Goal: Information Seeking & Learning: Find specific fact

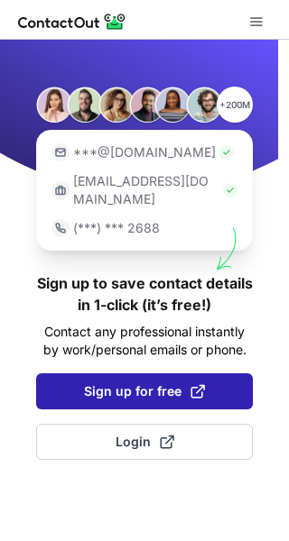
click at [177, 385] on button "Sign up for free" at bounding box center [144, 391] width 216 height 36
click at [119, 382] on span "Sign up for free" at bounding box center [144, 391] width 121 height 18
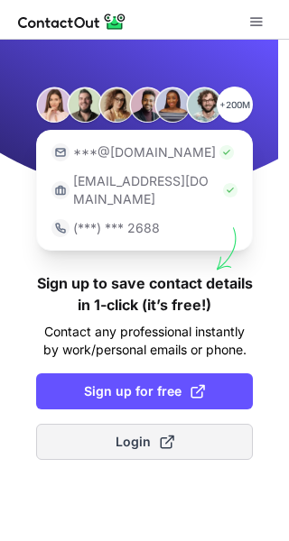
click at [126, 433] on span "Login" at bounding box center [144, 442] width 59 height 18
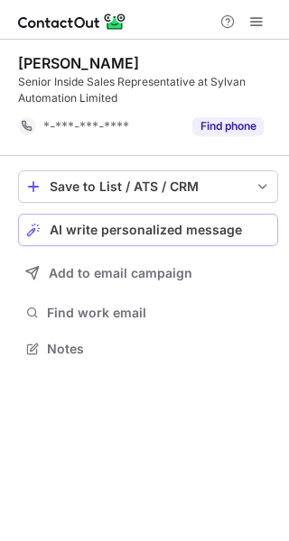
scroll to position [336, 289]
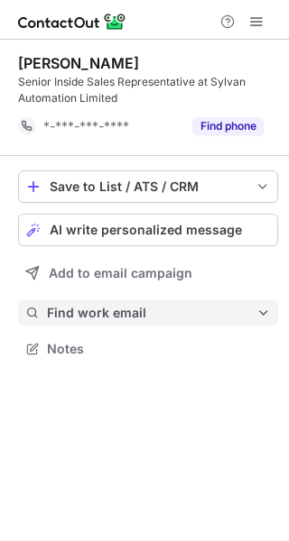
click at [212, 311] on span "Find work email" at bounding box center [151, 313] width 209 height 16
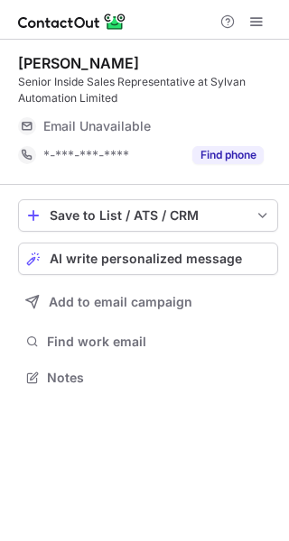
scroll to position [365, 289]
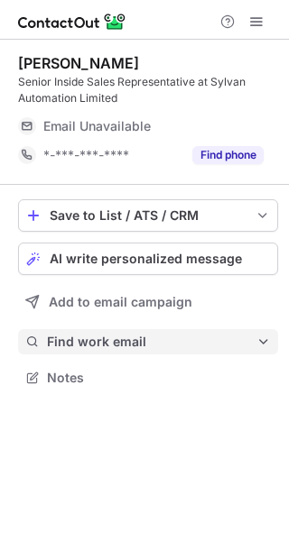
click at [147, 340] on span "Find work email" at bounding box center [151, 342] width 209 height 16
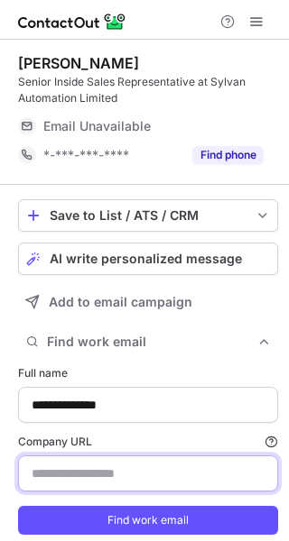
click at [112, 470] on input "Company URL Finding work email will consume 1 credit if a match is found." at bounding box center [148, 473] width 260 height 36
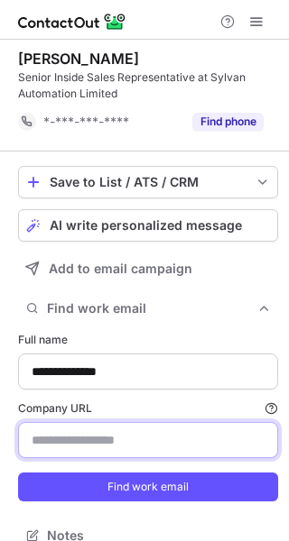
scroll to position [0, 0]
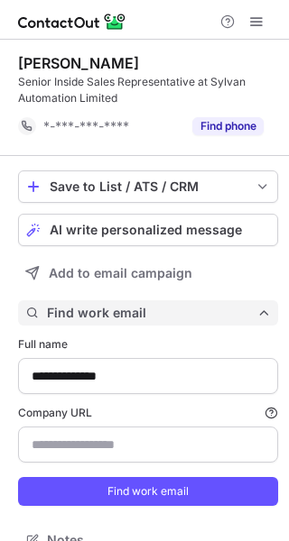
click at [179, 316] on span "Find work email" at bounding box center [151, 313] width 209 height 16
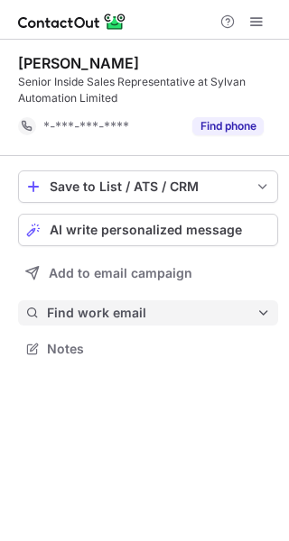
scroll to position [336, 289]
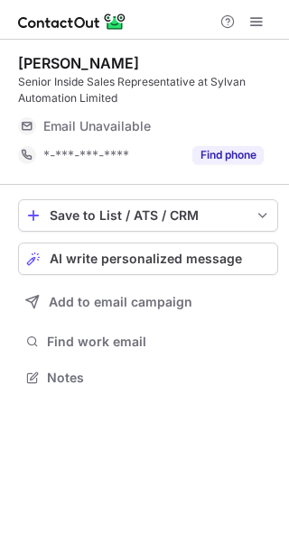
scroll to position [365, 289]
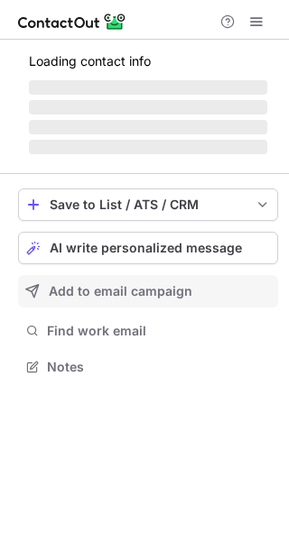
scroll to position [365, 289]
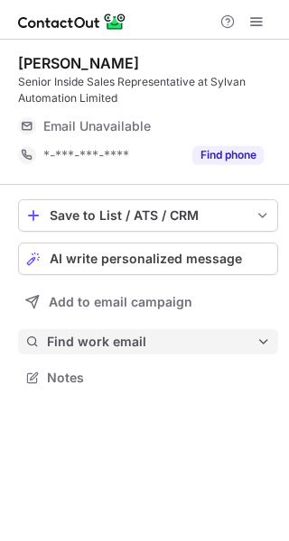
click at [105, 352] on button "Find work email" at bounding box center [148, 341] width 260 height 25
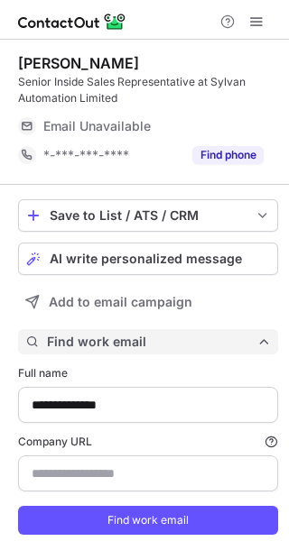
scroll to position [556, 276]
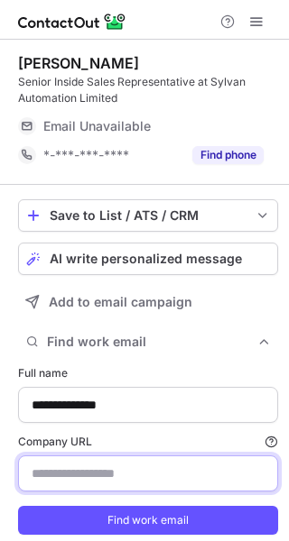
click at [116, 459] on input "Company URL Finding work email will consume 1 credit if a match is found." at bounding box center [148, 473] width 260 height 36
paste input "**********"
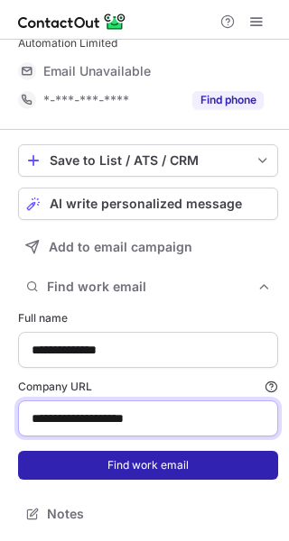
type input "**********"
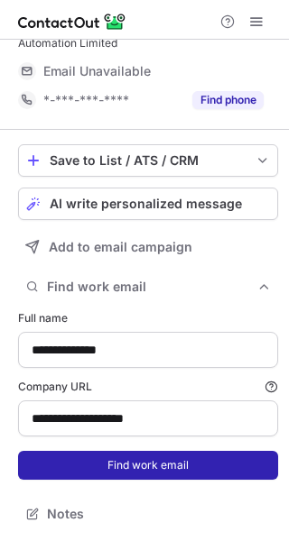
click at [146, 464] on button "Find work email" at bounding box center [148, 465] width 260 height 29
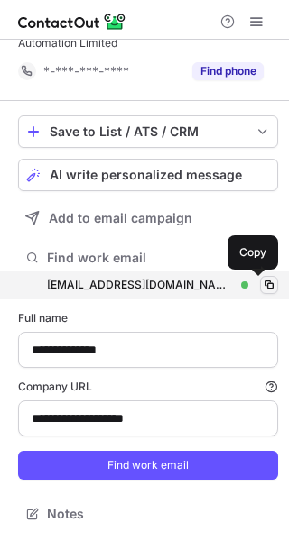
click at [262, 281] on span at bounding box center [269, 285] width 14 height 14
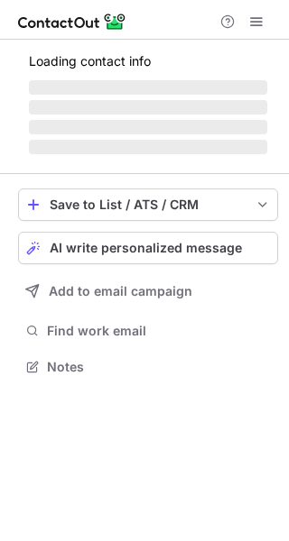
scroll to position [365, 289]
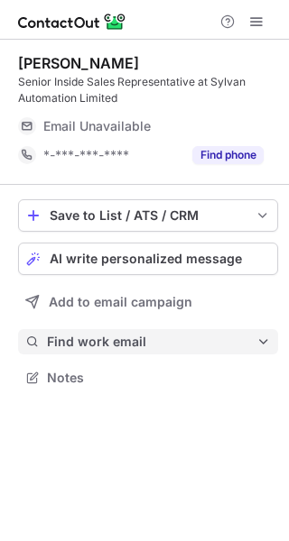
click at [120, 335] on span "Find work email" at bounding box center [151, 342] width 209 height 16
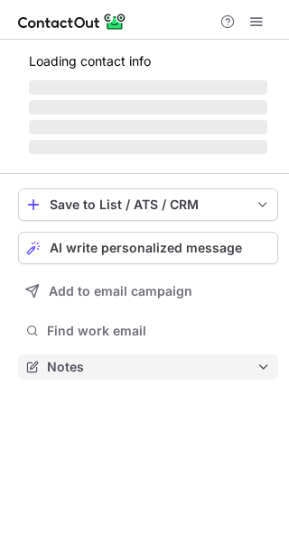
scroll to position [354, 289]
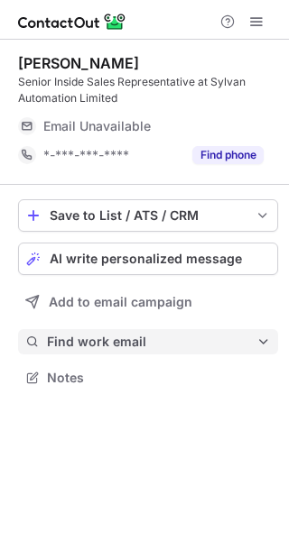
click at [154, 334] on span "Find work email" at bounding box center [151, 342] width 209 height 16
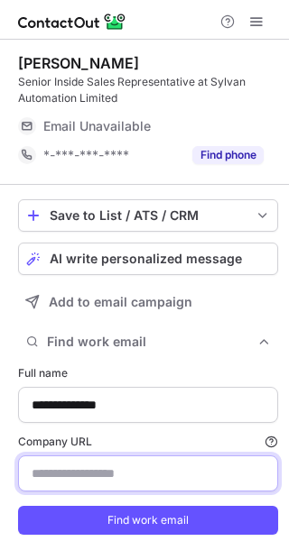
click at [119, 473] on input "Company URL Finding work email will consume 1 credit if a match is found." at bounding box center [148, 473] width 260 height 36
type input "**********"
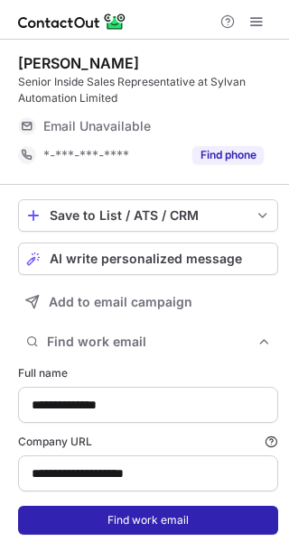
click at [146, 517] on button "Find work email" at bounding box center [148, 520] width 260 height 29
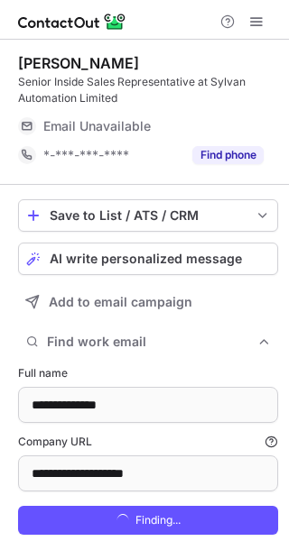
scroll to position [585, 276]
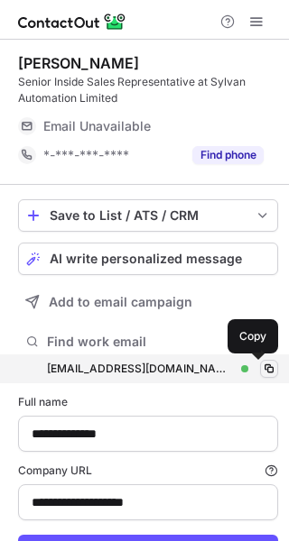
click at [262, 363] on span at bounding box center [269, 369] width 14 height 14
